Goal: Task Accomplishment & Management: Use online tool/utility

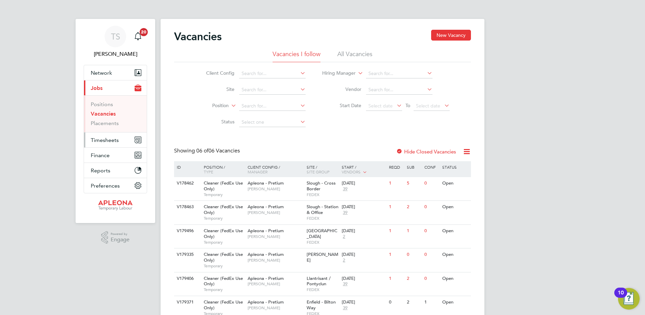
click at [105, 141] on span "Timesheets" at bounding box center [105, 140] width 28 height 6
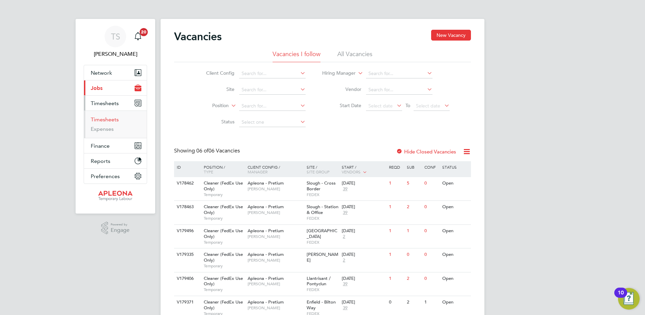
click at [101, 121] on link "Timesheets" at bounding box center [105, 119] width 28 height 6
